Goal: Information Seeking & Learning: Learn about a topic

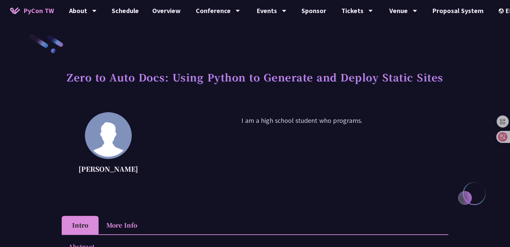
click at [99, 172] on p "[PERSON_NAME]" at bounding box center [108, 169] width 60 height 10
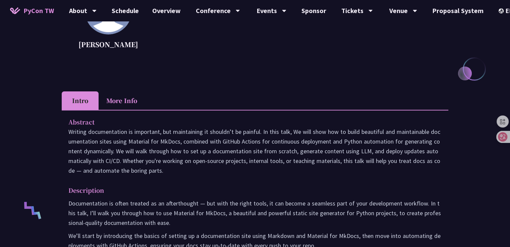
scroll to position [134, 0]
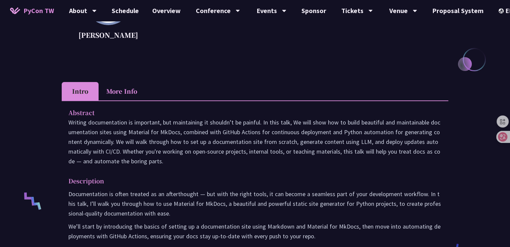
click at [121, 96] on li "More Info" at bounding box center [122, 91] width 46 height 18
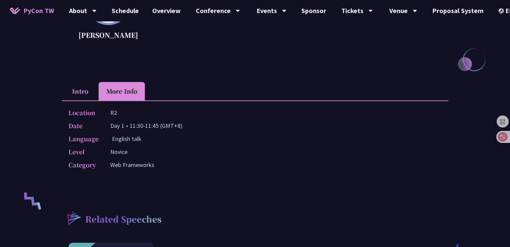
drag, startPoint x: 82, startPoint y: 86, endPoint x: 80, endPoint y: 89, distance: 3.6
click at [81, 87] on li "Intro" at bounding box center [80, 91] width 37 height 18
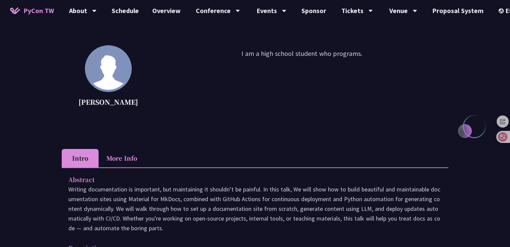
scroll to position [0, 0]
